Goal: Transaction & Acquisition: Purchase product/service

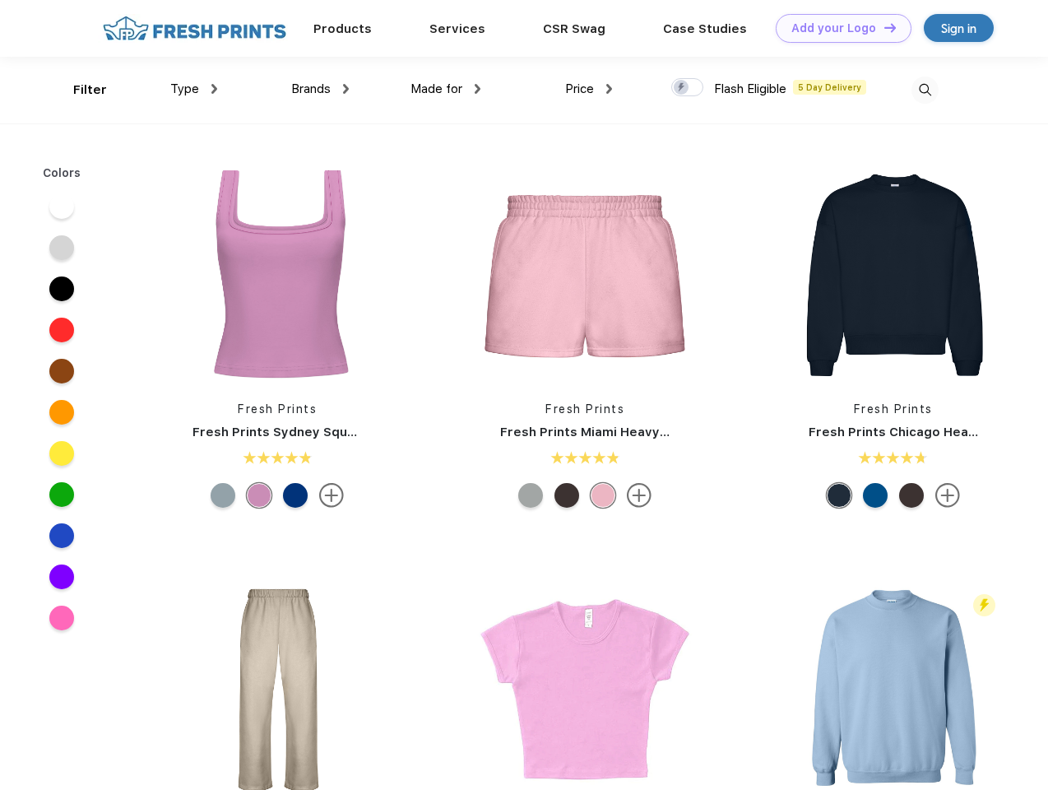
scroll to position [1, 0]
click at [837, 28] on link "Add your Logo Design Tool" at bounding box center [844, 28] width 136 height 29
click at [0, 0] on div "Design Tool" at bounding box center [0, 0] width 0 height 0
click at [882, 27] on link "Add your Logo Design Tool" at bounding box center [844, 28] width 136 height 29
click at [79, 90] on div "Filter" at bounding box center [90, 90] width 34 height 19
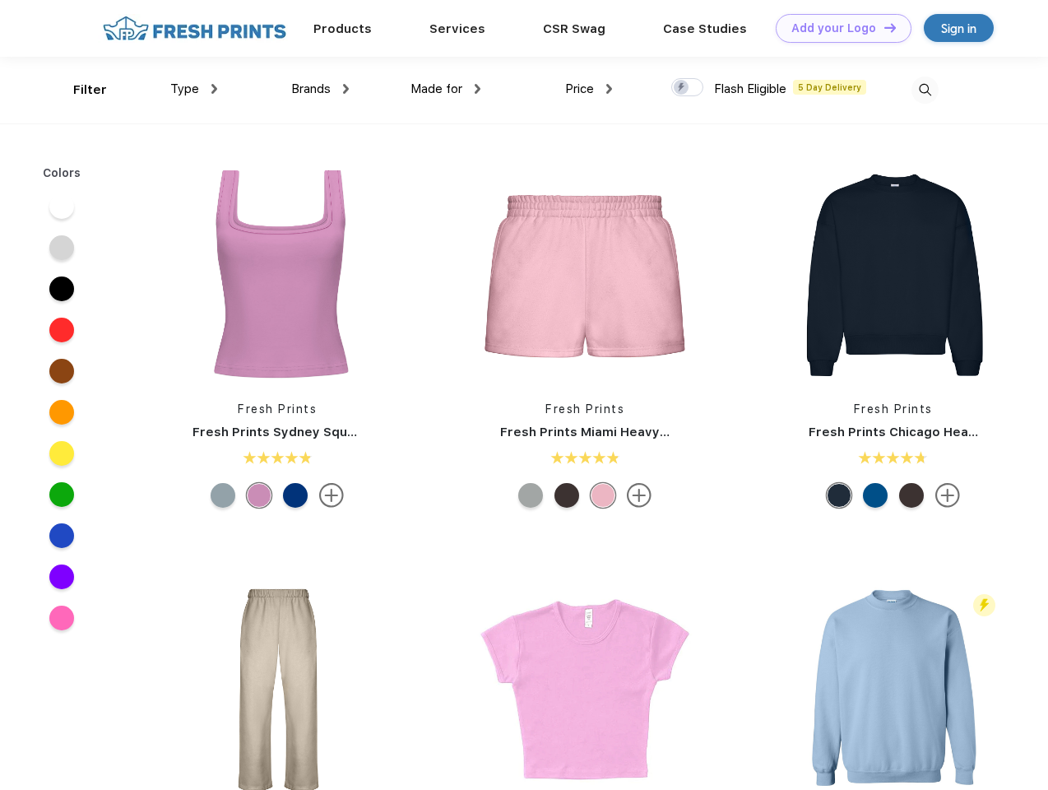
click at [194, 89] on span "Type" at bounding box center [184, 88] width 29 height 15
click at [320, 89] on span "Brands" at bounding box center [310, 88] width 39 height 15
click at [446, 89] on span "Made for" at bounding box center [436, 88] width 52 height 15
click at [589, 89] on span "Price" at bounding box center [579, 88] width 29 height 15
click at [688, 88] on div at bounding box center [687, 87] width 32 height 18
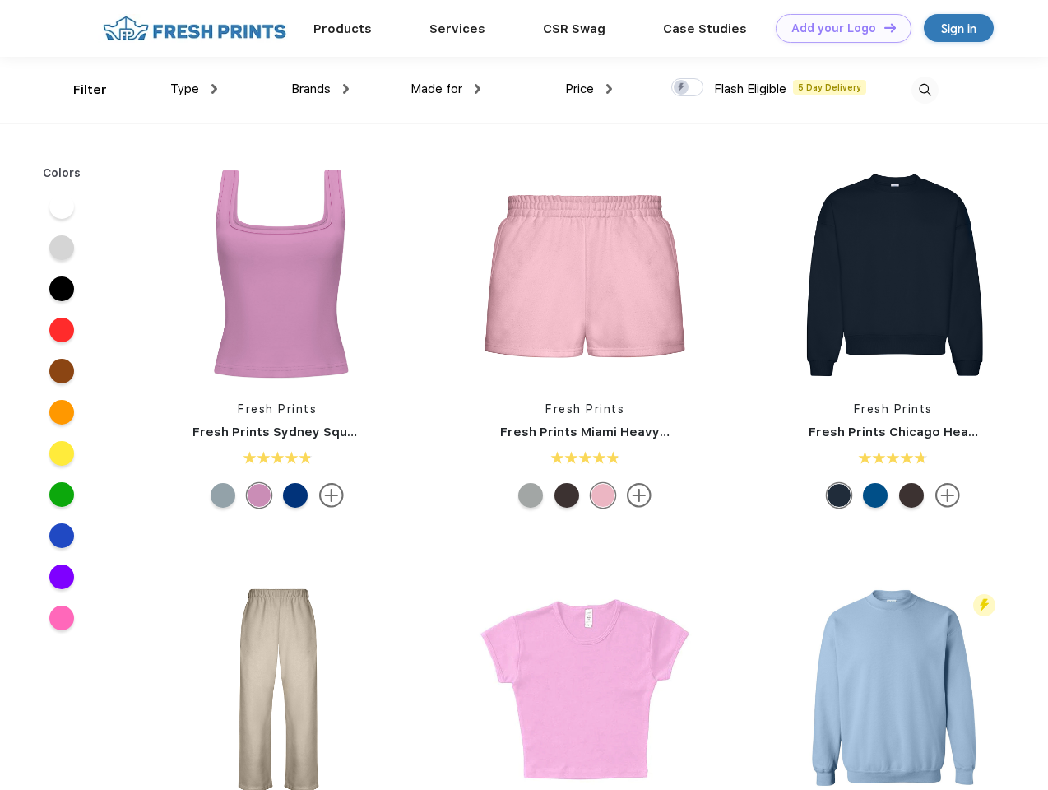
click at [682, 88] on input "checkbox" at bounding box center [676, 82] width 11 height 11
click at [924, 90] on img at bounding box center [924, 89] width 27 height 27
